Goal: Task Accomplishment & Management: Manage account settings

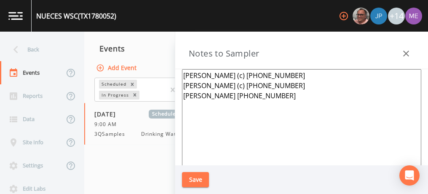
scroll to position [213, 0]
click at [349, 38] on button "Notes to Sampler" at bounding box center [385, 46] width 73 height 16
click at [189, 75] on textarea "[PERSON_NAME] (c) [PHONE_NUMBER] [PERSON_NAME] (c) [PHONE_NUMBER] [PERSON_NAME]…" at bounding box center [302, 171] width 240 height 205
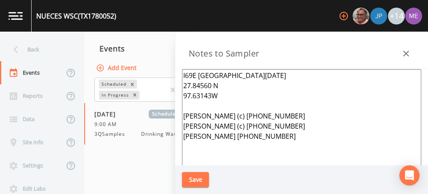
drag, startPoint x: 183, startPoint y: 75, endPoint x: 230, endPoint y: 104, distance: 55.5
click at [230, 104] on textarea "I69E [GEOGRAPHIC_DATA][DATE] 27.84560 N 97.63143W [PERSON_NAME] (c) [PHONE_NUMB…" at bounding box center [302, 171] width 240 height 205
type textarea "I69E [GEOGRAPHIC_DATA][DATE] 27.84560 N 97.63143W [PERSON_NAME] (c) [PHONE_NUMB…"
click at [193, 183] on button "Save" at bounding box center [195, 180] width 27 height 16
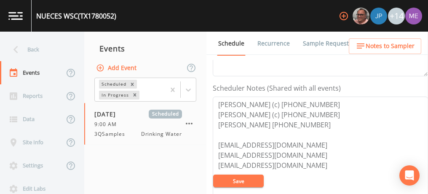
scroll to position [0, 0]
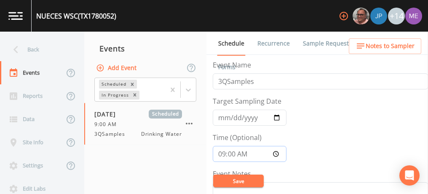
click at [219, 154] on input "09:00:00" at bounding box center [250, 154] width 74 height 16
type input "10:00"
click at [227, 183] on button "Save" at bounding box center [238, 181] width 51 height 13
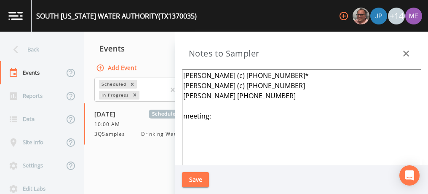
scroll to position [339, 0]
click at [217, 113] on textarea "Patrick Sendejo (c) 361-445-5041* Victor Gutierrez (c) 361-675-0632 John Marez …" at bounding box center [302, 171] width 240 height 205
paste textarea "I69E [GEOGRAPHIC_DATA][DATE] 27.84560 N 97.63143W"
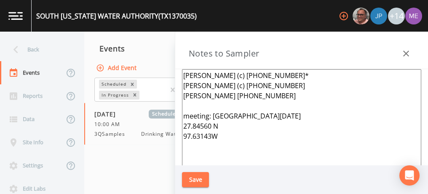
type textarea "Patrick Sendejo (c) 361-445-5041* Victor Gutierrez (c) 361-675-0632 John Marez …"
click at [205, 179] on button "Save" at bounding box center [195, 180] width 27 height 16
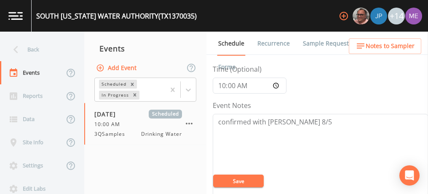
scroll to position [68, 0]
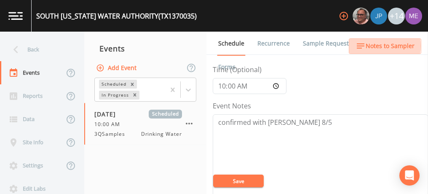
click at [380, 46] on span "Notes to Sampler" at bounding box center [390, 46] width 49 height 11
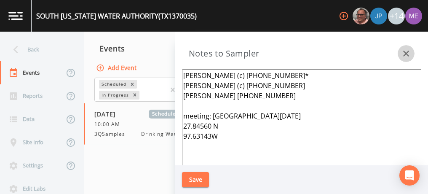
click at [405, 55] on icon "button" at bounding box center [407, 54] width 6 height 6
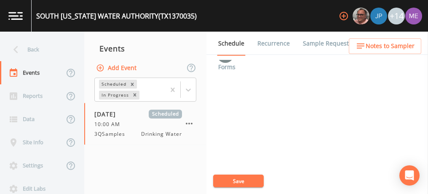
scroll to position [398, 0]
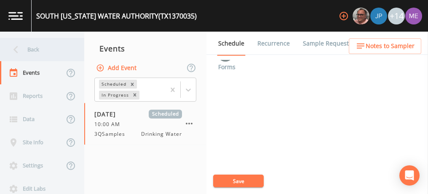
click at [30, 52] on div "Back" at bounding box center [38, 49] width 76 height 23
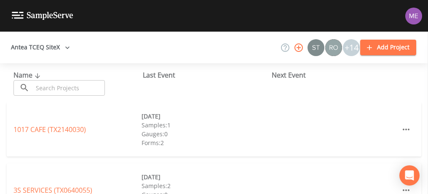
click at [47, 83] on input "text" at bounding box center [69, 88] width 72 height 16
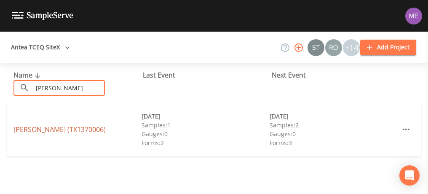
type input "Ricardo"
click at [27, 128] on link "RICARDO WSC (TX1370006)" at bounding box center [59, 129] width 92 height 9
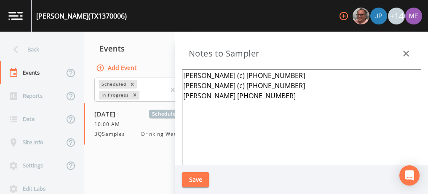
scroll to position [326, 0]
click at [184, 75] on textarea "[PERSON_NAME] (c) [PHONE_NUMBER] [PERSON_NAME] (c) [PHONE_NUMBER] [PERSON_NAME]…" at bounding box center [302, 171] width 240 height 205
paste textarea "I69E [GEOGRAPHIC_DATA][DATE] 27.84560 N 97.63143W"
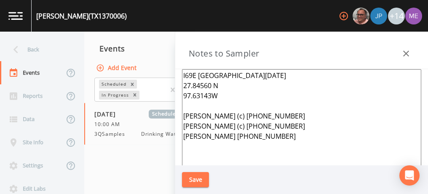
type textarea "I69E [GEOGRAPHIC_DATA][DATE] 27.84560 N 97.63143W [PERSON_NAME] (c) [PHONE_NUMB…"
click at [192, 181] on button "Save" at bounding box center [195, 180] width 27 height 16
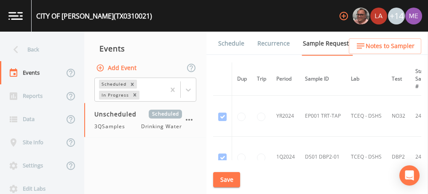
scroll to position [830, 0]
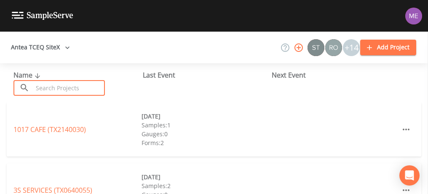
click at [94, 93] on input "text" at bounding box center [69, 88] width 72 height 16
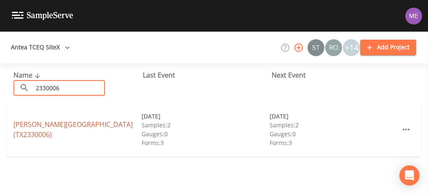
type input "2330006"
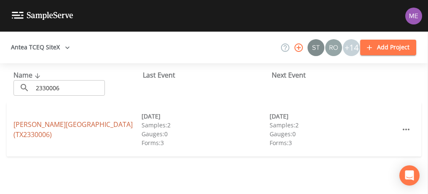
click at [40, 131] on link "[PERSON_NAME][GEOGRAPHIC_DATA] (TX2330006)" at bounding box center [72, 129] width 119 height 19
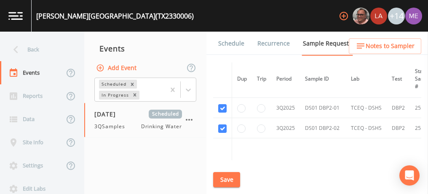
scroll to position [565, 0]
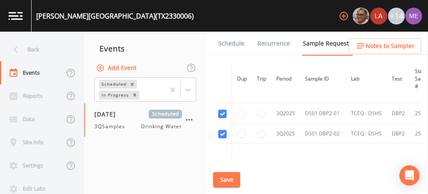
click at [232, 43] on link "Schedule" at bounding box center [231, 44] width 29 height 24
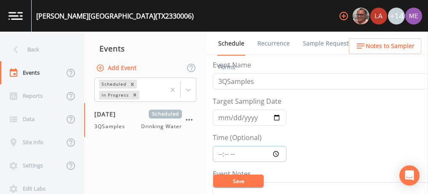
click at [218, 151] on input "Time (Optional)" at bounding box center [250, 154] width 74 height 16
type input "08:00"
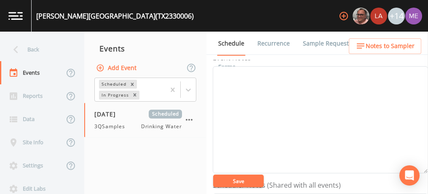
scroll to position [99, 0]
click at [269, 83] on textarea "Event Notes" at bounding box center [320, 136] width 215 height 107
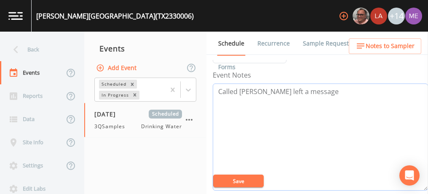
type textarea "Called SrA Munoz left a message"
click at [237, 181] on button "Save" at bounding box center [238, 181] width 51 height 13
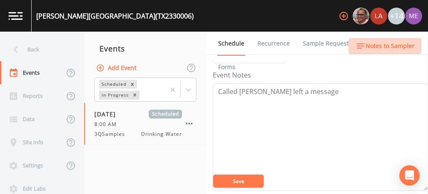
click at [382, 44] on span "Notes to Sampler" at bounding box center [390, 46] width 49 height 11
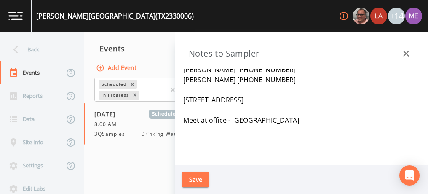
scroll to position [37, 0]
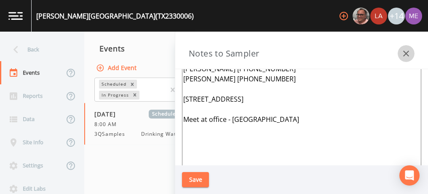
click at [407, 49] on icon "button" at bounding box center [406, 53] width 10 height 10
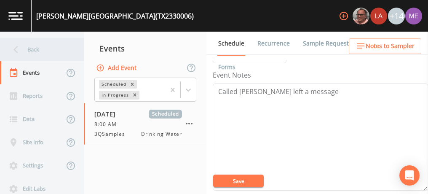
click at [44, 51] on div "Back" at bounding box center [38, 49] width 76 height 23
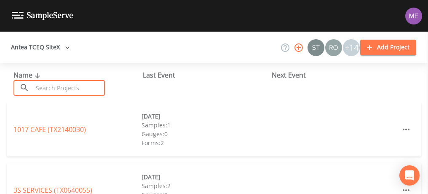
click at [62, 84] on input "text" at bounding box center [69, 88] width 72 height 16
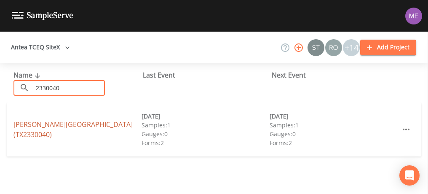
type input "2330040"
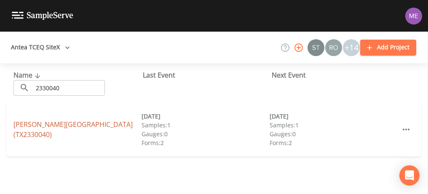
click at [72, 124] on link "LAUGHLIN AFB RECREATION AREA (TX2330040)" at bounding box center [72, 129] width 119 height 19
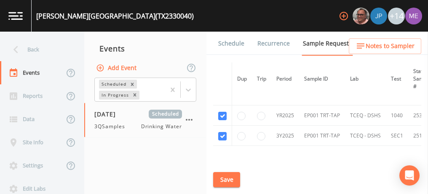
scroll to position [40, 0]
click at [236, 47] on link "Schedule" at bounding box center [231, 44] width 29 height 24
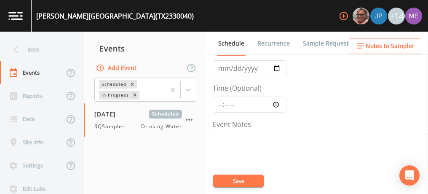
scroll to position [52, 0]
click at [221, 102] on input "Time (Optional)" at bounding box center [250, 102] width 74 height 16
type input "08:00"
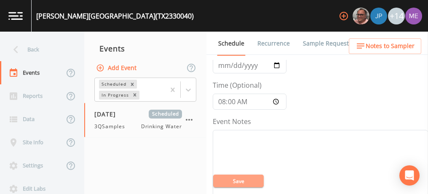
click at [250, 184] on button "Save" at bounding box center [238, 181] width 51 height 13
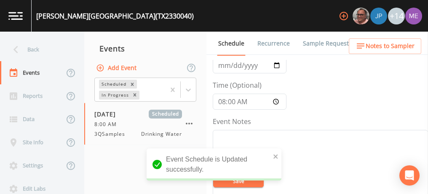
scroll to position [81, 0]
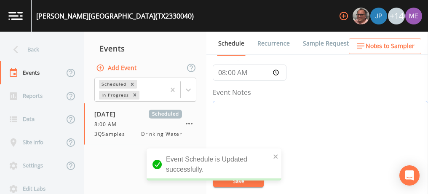
click at [292, 125] on textarea "Event Notes" at bounding box center [320, 154] width 215 height 107
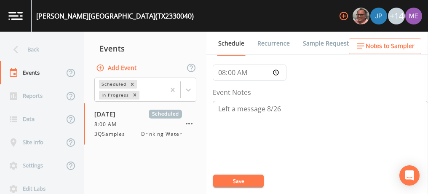
type textarea "Left a message 8/26"
click at [234, 180] on button "Save" at bounding box center [238, 181] width 51 height 13
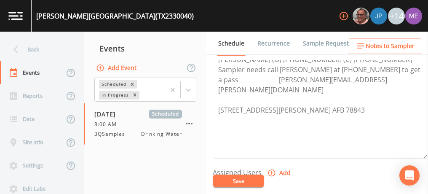
scroll to position [297, 0]
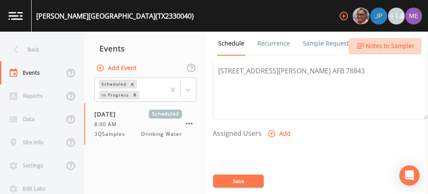
click at [395, 46] on span "Notes to Sampler" at bounding box center [390, 46] width 49 height 11
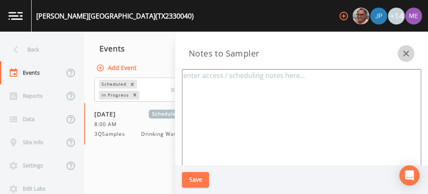
click at [407, 51] on icon "button" at bounding box center [406, 53] width 10 height 10
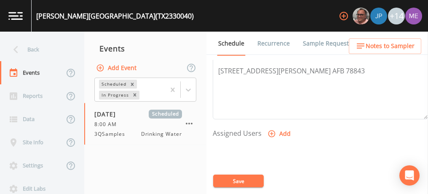
click at [230, 182] on button "Save" at bounding box center [238, 181] width 51 height 13
click at [230, 179] on button "Save" at bounding box center [238, 181] width 51 height 13
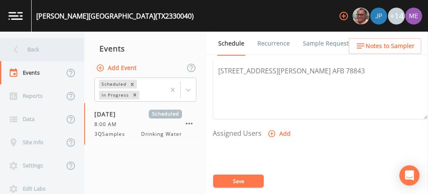
click at [32, 52] on div "Back" at bounding box center [38, 49] width 76 height 23
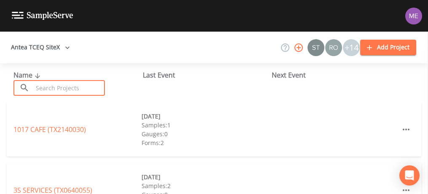
click at [99, 89] on input "text" at bounding box center [69, 88] width 72 height 16
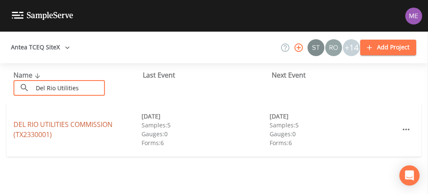
type input "Del Rio Utilities"
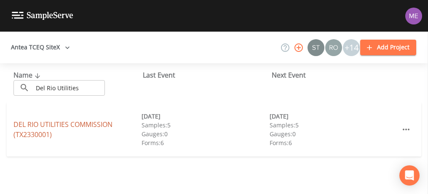
click at [67, 125] on link "DEL RIO UTILITIES COMMISSION (TX2330001)" at bounding box center [62, 129] width 99 height 19
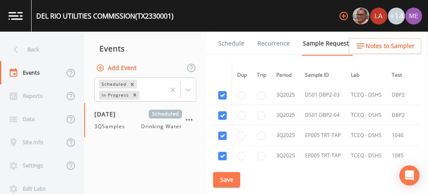
scroll to position [2094, 0]
click at [230, 44] on link "Schedule" at bounding box center [231, 44] width 29 height 24
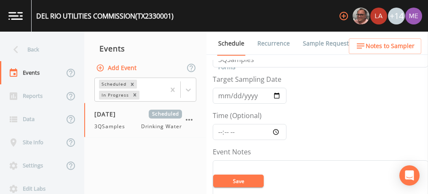
scroll to position [35, 0]
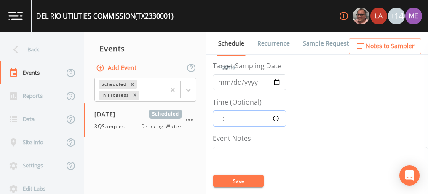
click at [221, 118] on input "Time (Optional)" at bounding box center [250, 118] width 74 height 16
type input "09:30"
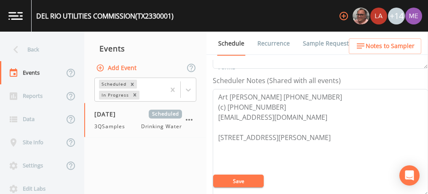
scroll to position [221, 0]
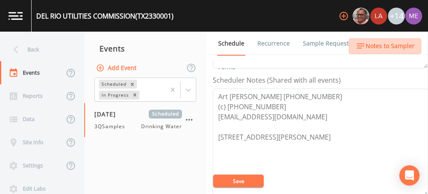
click at [385, 48] on span "Notes to Sampler" at bounding box center [390, 46] width 49 height 11
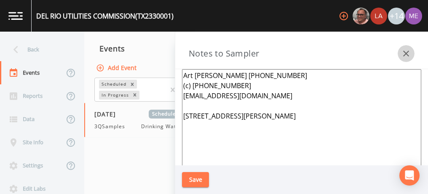
click at [409, 51] on icon "button" at bounding box center [407, 54] width 6 height 6
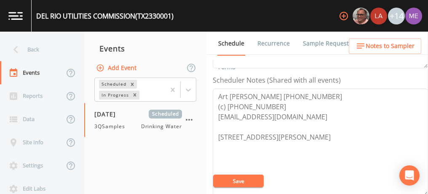
click at [236, 181] on button "Save" at bounding box center [238, 181] width 51 height 13
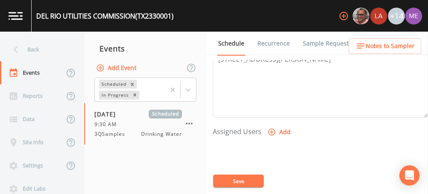
scroll to position [300, 0]
click at [273, 128] on icon "button" at bounding box center [272, 130] width 7 height 7
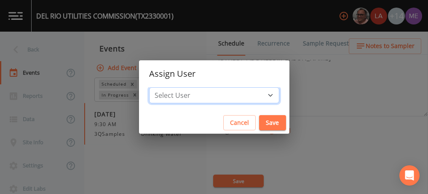
click at [259, 96] on select "Select User Mike Franklin Lauren Saenz Joshua gere Paul David Weber Zachary Eva…" at bounding box center [214, 95] width 130 height 16
select select "82fcd260-406f-4720-af66-0de7f1917f1c"
click at [162, 87] on select "Select User Mike Franklin Lauren Saenz Joshua gere Paul David Weber Zachary Eva…" at bounding box center [214, 95] width 130 height 16
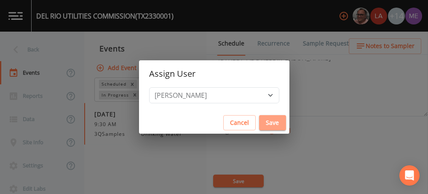
click at [260, 121] on button "Save" at bounding box center [272, 123] width 27 height 16
select select
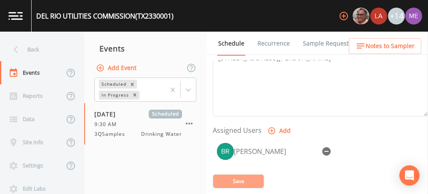
click at [242, 181] on button "Save" at bounding box center [238, 181] width 51 height 13
click at [319, 44] on link "Sample Requests" at bounding box center [327, 44] width 51 height 24
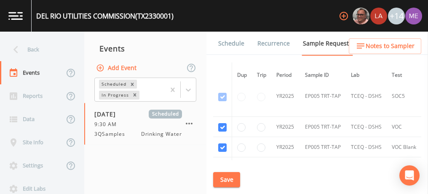
scroll to position [1320, 0]
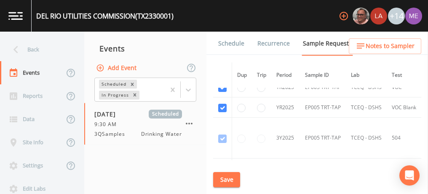
click at [227, 43] on link "Schedule" at bounding box center [231, 44] width 29 height 24
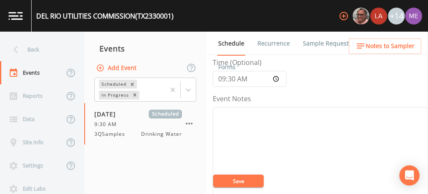
scroll to position [104, 0]
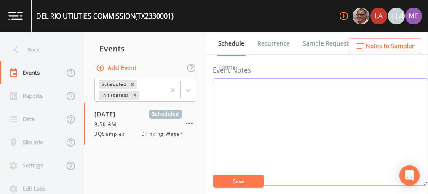
click at [319, 99] on textarea "Event Notes" at bounding box center [320, 131] width 215 height 107
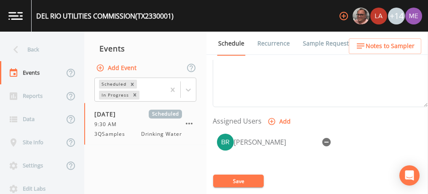
scroll to position [310, 0]
type textarea "confirmed with Art 8/26"
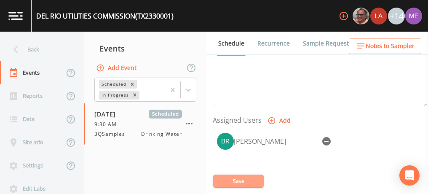
click at [242, 179] on button "Save" at bounding box center [238, 181] width 51 height 13
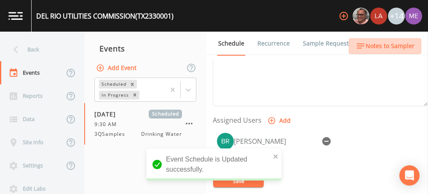
click at [400, 46] on span "Notes to Sampler" at bounding box center [390, 46] width 49 height 11
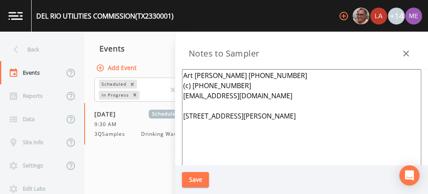
click at [407, 54] on icon "button" at bounding box center [407, 54] width 6 height 6
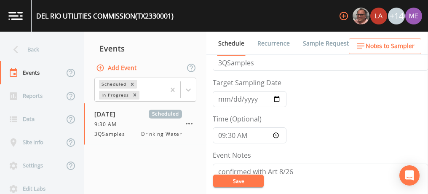
scroll to position [17, 0]
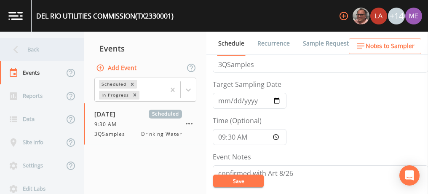
click at [26, 51] on div "Back" at bounding box center [38, 49] width 76 height 23
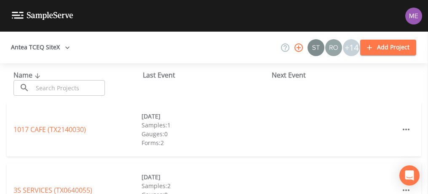
click at [70, 87] on input "text" at bounding box center [69, 88] width 72 height 16
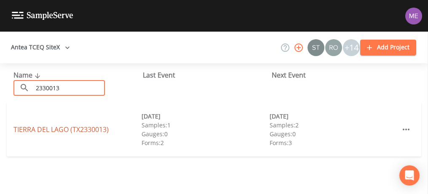
type input "2330013"
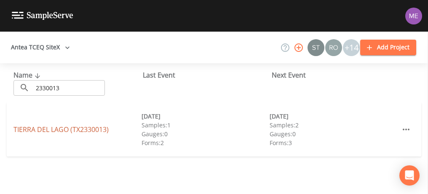
click at [35, 127] on link "TIERRA DEL LAGO (TX2330013)" at bounding box center [60, 129] width 95 height 9
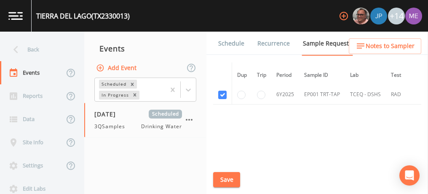
scroll to position [449, 0]
click at [229, 48] on link "Schedule" at bounding box center [231, 44] width 29 height 24
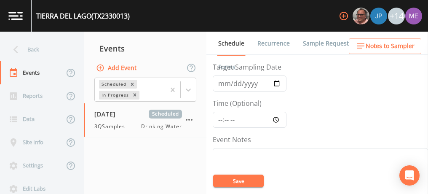
scroll to position [35, 0]
click at [232, 86] on input "[DATE]" at bounding box center [250, 83] width 74 height 16
type input "2025-09-02"
click at [220, 116] on input "Time (Optional)" at bounding box center [250, 119] width 74 height 16
type input "09:30"
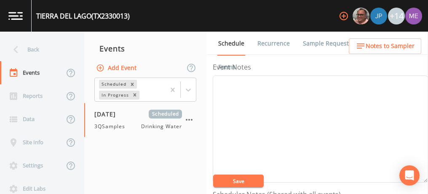
scroll to position [106, 0]
click at [244, 137] on textarea "Event Notes" at bounding box center [320, 129] width 215 height 107
type textarea "confirmed with Art 8/26"
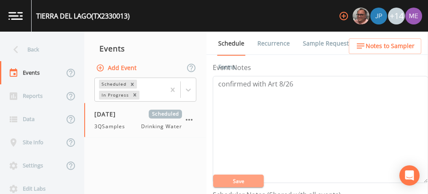
click at [250, 178] on button "Save" at bounding box center [238, 181] width 51 height 13
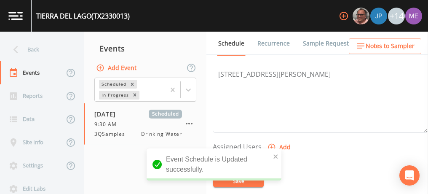
scroll to position [307, 0]
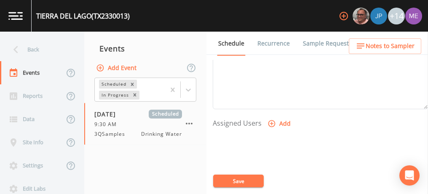
click at [272, 121] on icon "button" at bounding box center [272, 123] width 8 height 8
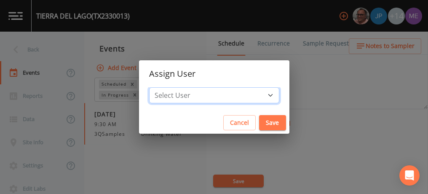
click at [259, 93] on select "Select User Mike Franklin Joshua gere Paul Lauren Saenz David Weber Zachary Eva…" at bounding box center [214, 95] width 130 height 16
select select "82fcd260-406f-4720-af66-0de7f1917f1c"
click at [162, 87] on select "Select User Mike Franklin Joshua gere Paul Lauren Saenz David Weber Zachary Eva…" at bounding box center [214, 95] width 130 height 16
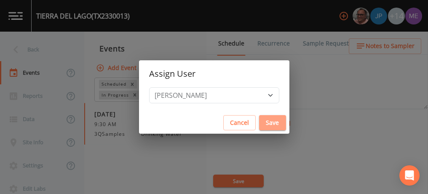
click at [263, 123] on button "Save" at bounding box center [272, 123] width 27 height 16
select select
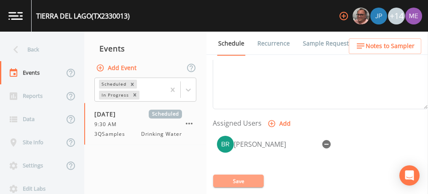
click at [250, 182] on button "Save" at bounding box center [238, 181] width 51 height 13
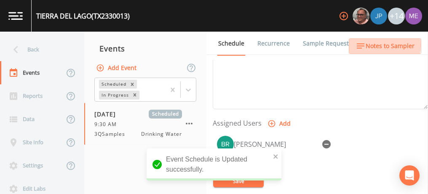
click at [374, 45] on span "Notes to Sampler" at bounding box center [390, 46] width 49 height 11
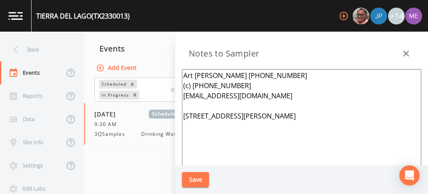
click at [184, 75] on textarea "Art Villarreal 830-774-9623 (c) 830-734-4070 avillarreal@cityofdelrio.com 264 S…" at bounding box center [302, 171] width 240 height 205
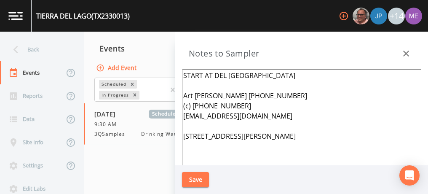
type textarea "START AT DEL RIO UTILITIES Art Villarreal 830-774-9623 (c) 830-734-4070 avillar…"
click at [200, 181] on button "Save" at bounding box center [195, 180] width 27 height 16
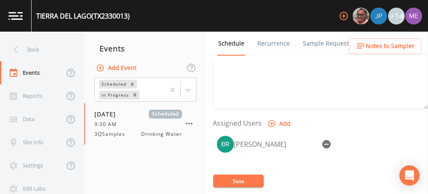
click at [239, 179] on button "Save" at bounding box center [238, 181] width 51 height 13
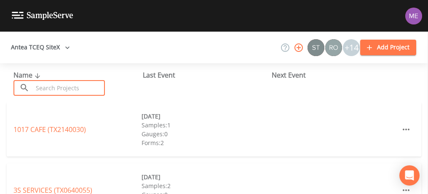
click at [76, 87] on input "text" at bounding box center [69, 88] width 72 height 16
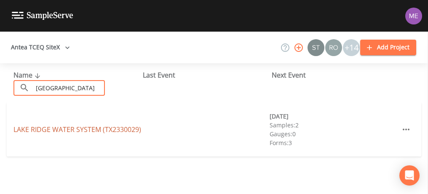
type input "[GEOGRAPHIC_DATA]"
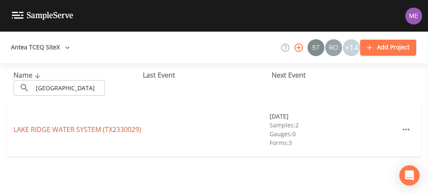
click at [34, 125] on link "LAKE RIDGE WATER SYSTEM (TX2330029)" at bounding box center [77, 129] width 128 height 9
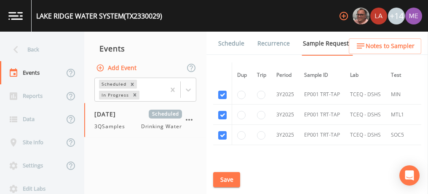
scroll to position [501, 0]
click at [240, 43] on link "Schedule" at bounding box center [231, 44] width 29 height 24
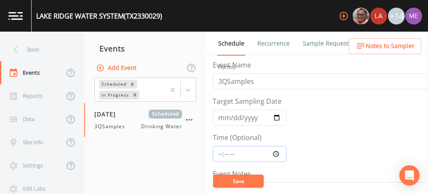
click at [221, 150] on input "Time (Optional)" at bounding box center [250, 154] width 74 height 16
type input "08:00"
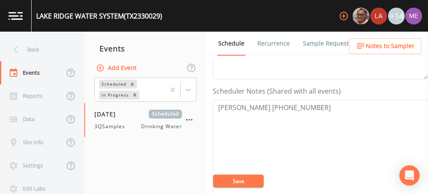
scroll to position [212, 0]
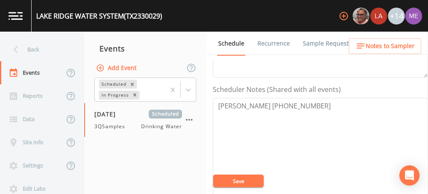
click at [248, 182] on button "Save" at bounding box center [238, 181] width 51 height 13
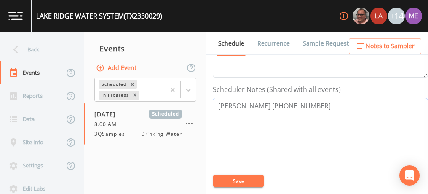
click at [237, 117] on textarea "Jane Whaley 830-719-2126" at bounding box center [320, 151] width 215 height 107
click at [307, 102] on textarea "Jane Whaley 830-719-2126" at bounding box center [320, 151] width 215 height 107
paste textarea "BUS - Business 512-327-5999 FAX - Facsimile 512-327-5989 MOB - Mobile 512-923-1…"
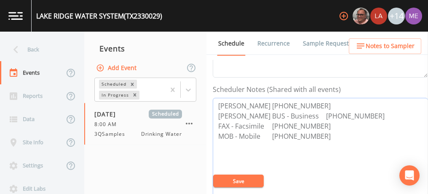
click at [312, 103] on textarea "Jane Whaley 830-719-2126 Gary Click BUS - Business 512-327-5999 FAX - Facsimile…" at bounding box center [320, 151] width 215 height 107
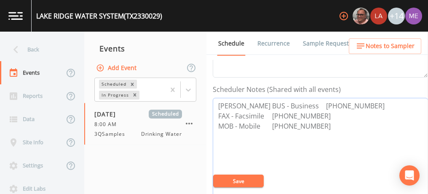
type textarea "Gary Click BUS - Business 512-327-5999 FAX - Facsimile 512-327-5989 MOB - Mobil…"
click at [237, 179] on button "Save" at bounding box center [238, 181] width 51 height 13
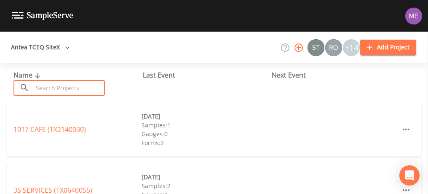
click at [71, 83] on input "text" at bounding box center [69, 88] width 72 height 16
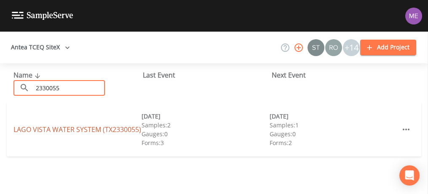
type input "2330055"
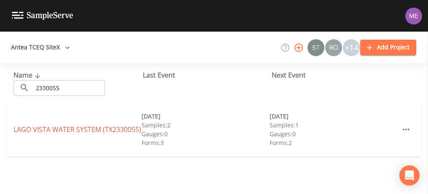
click at [67, 125] on link "LAGO VISTA WATER SYSTEM (TX2330055)" at bounding box center [77, 129] width 128 height 9
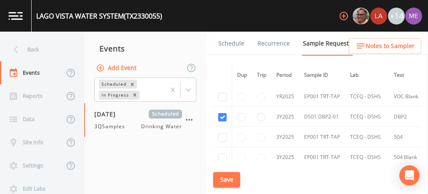
scroll to position [287, 0]
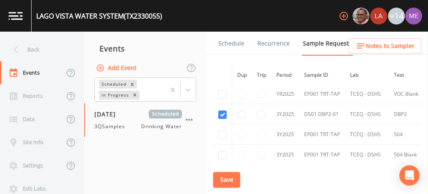
click at [234, 44] on link "Schedule" at bounding box center [231, 44] width 29 height 24
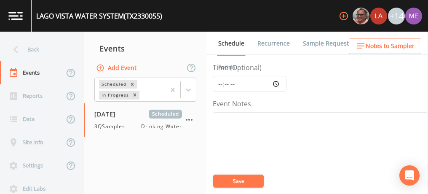
scroll to position [73, 0]
click at [256, 111] on textarea "Event Notes" at bounding box center [320, 163] width 215 height 107
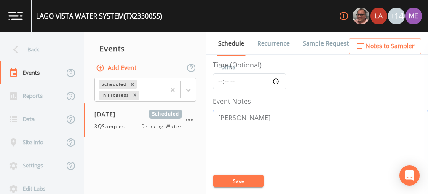
paste textarea "[PHONE_NUMBER]"
type textarea "[PERSON_NAME] [PHONE_NUMBER]"
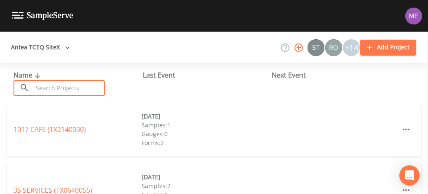
click at [78, 89] on input "text" at bounding box center [69, 88] width 72 height 16
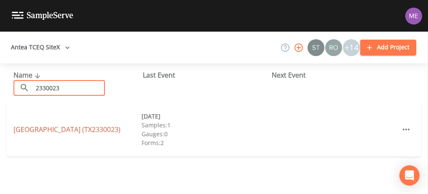
type input "2330023"
click at [32, 127] on link "[GEOGRAPHIC_DATA] (TX2330023)" at bounding box center [66, 129] width 107 height 9
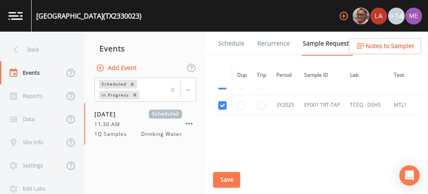
scroll to position [422, 0]
click at [223, 43] on link "Schedule" at bounding box center [231, 44] width 29 height 24
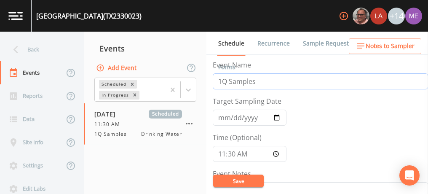
click at [221, 82] on input "1Q Samples" at bounding box center [320, 81] width 215 height 16
type input "3Q Samples"
click at [223, 117] on input "2025-03-05" at bounding box center [250, 118] width 74 height 16
type input "2025-09-05"
type input "[DATE]"
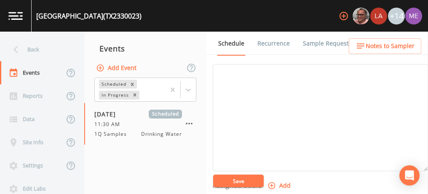
scroll to position [211, 0]
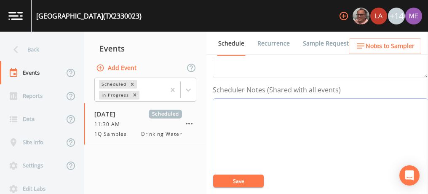
click at [237, 114] on textarea "Event Notes" at bounding box center [320, 151] width 215 height 107
paste textarea "956-983-0019"
type textarea "Bryon Prall 956-983-0019"
click at [241, 180] on button "Save" at bounding box center [238, 181] width 51 height 13
drag, startPoint x: 218, startPoint y: 103, endPoint x: 299, endPoint y: 99, distance: 81.5
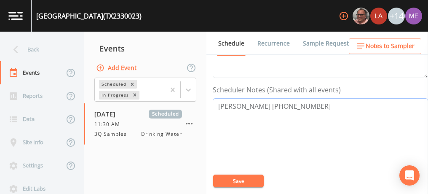
click at [299, 99] on textarea "Bryon Prall 956-983-0019" at bounding box center [320, 151] width 215 height 107
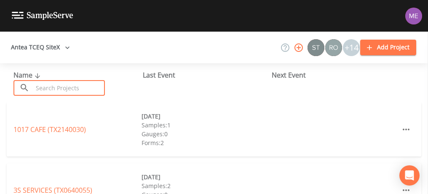
click at [74, 86] on input "text" at bounding box center [69, 88] width 72 height 16
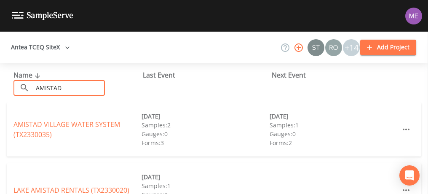
type input "AMISTAD"
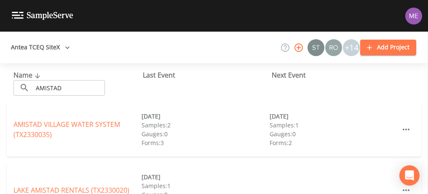
click at [123, 85] on div "Name ​ AMISTAD ​" at bounding box center [77, 83] width 129 height 26
click at [85, 125] on link "AMISTAD VILLAGE WATER SYSTEM (TX2330035)" at bounding box center [66, 129] width 107 height 19
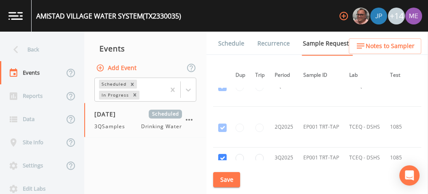
scroll to position [659, 2]
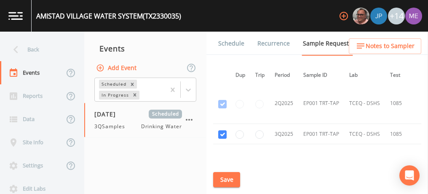
click at [223, 46] on link "Schedule" at bounding box center [231, 44] width 29 height 24
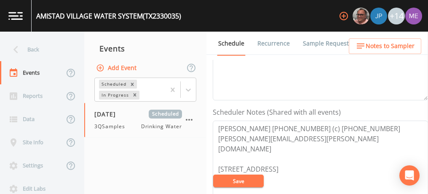
scroll to position [189, 0]
drag, startPoint x: 219, startPoint y: 125, endPoint x: 299, endPoint y: 135, distance: 80.8
click at [299, 135] on textarea "[PERSON_NAME] [PHONE_NUMBER] (c) [PHONE_NUMBER] [PERSON_NAME][EMAIL_ADDRESS][PE…" at bounding box center [320, 173] width 215 height 107
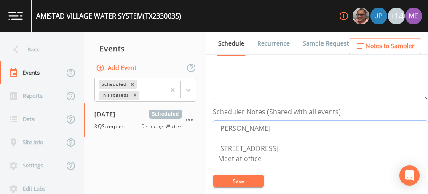
paste textarea "BUS - Business [PHONE_NUMBER] MOB - Mobile [PHONE_NUMBER]"
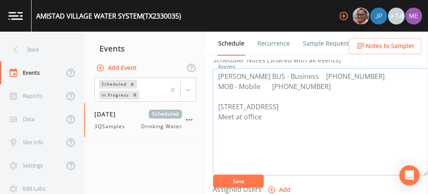
scroll to position [269, 0]
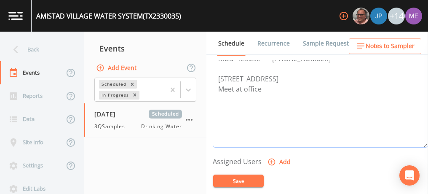
type textarea "[PERSON_NAME] BUS - Business [PHONE_NUMBER] MOB - Mobile [PHONE_NUMBER] [STREET…"
click at [239, 184] on button "Save" at bounding box center [238, 181] width 51 height 13
